Goal: Information Seeking & Learning: Learn about a topic

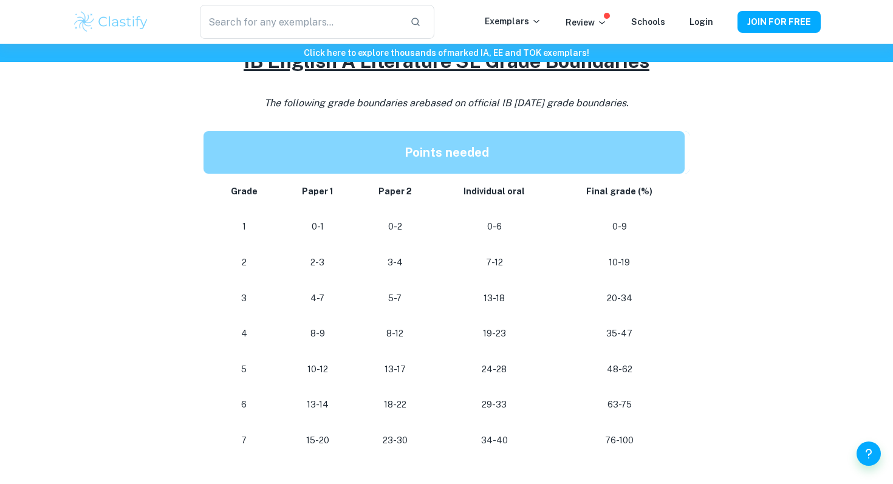
scroll to position [494, 0]
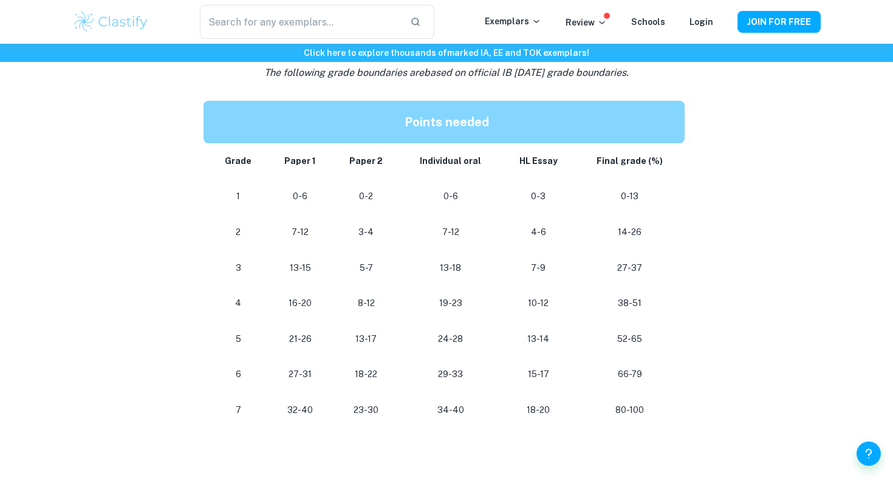
scroll to position [610, 0]
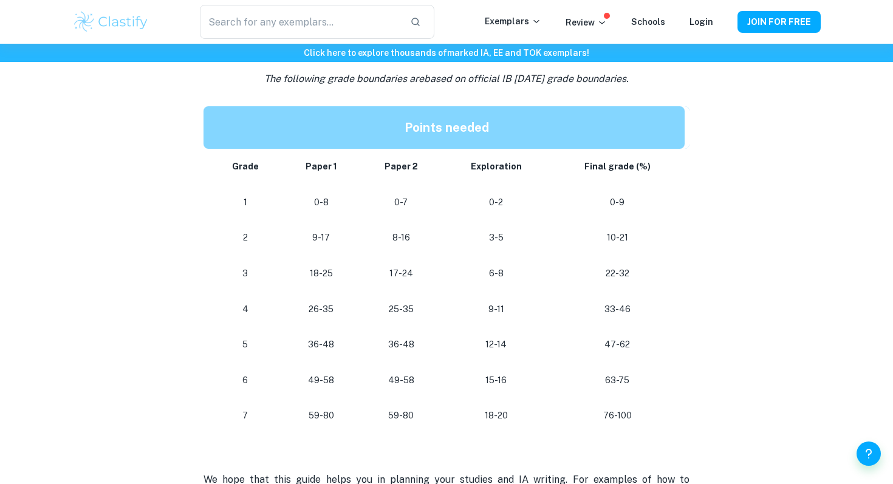
scroll to position [1028, 0]
